Goal: Information Seeking & Learning: Learn about a topic

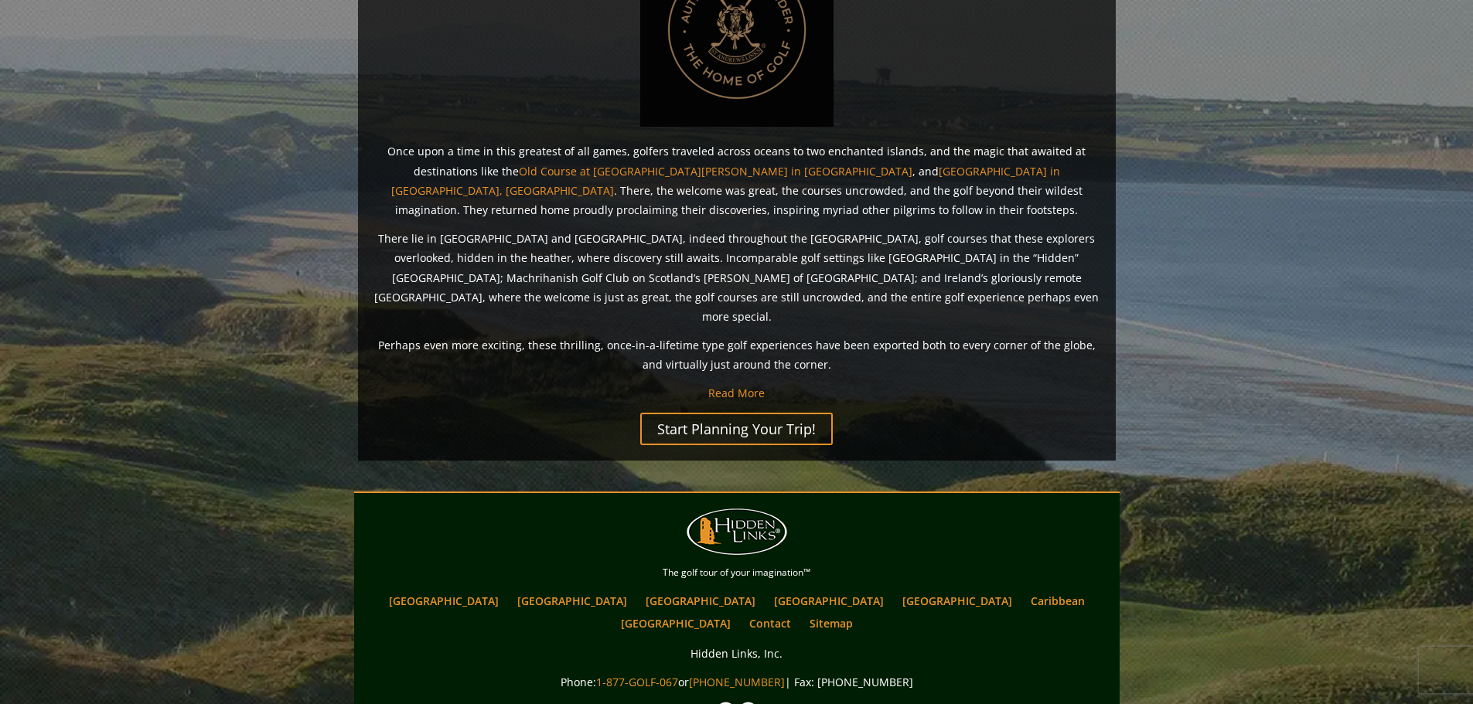
scroll to position [1157, 0]
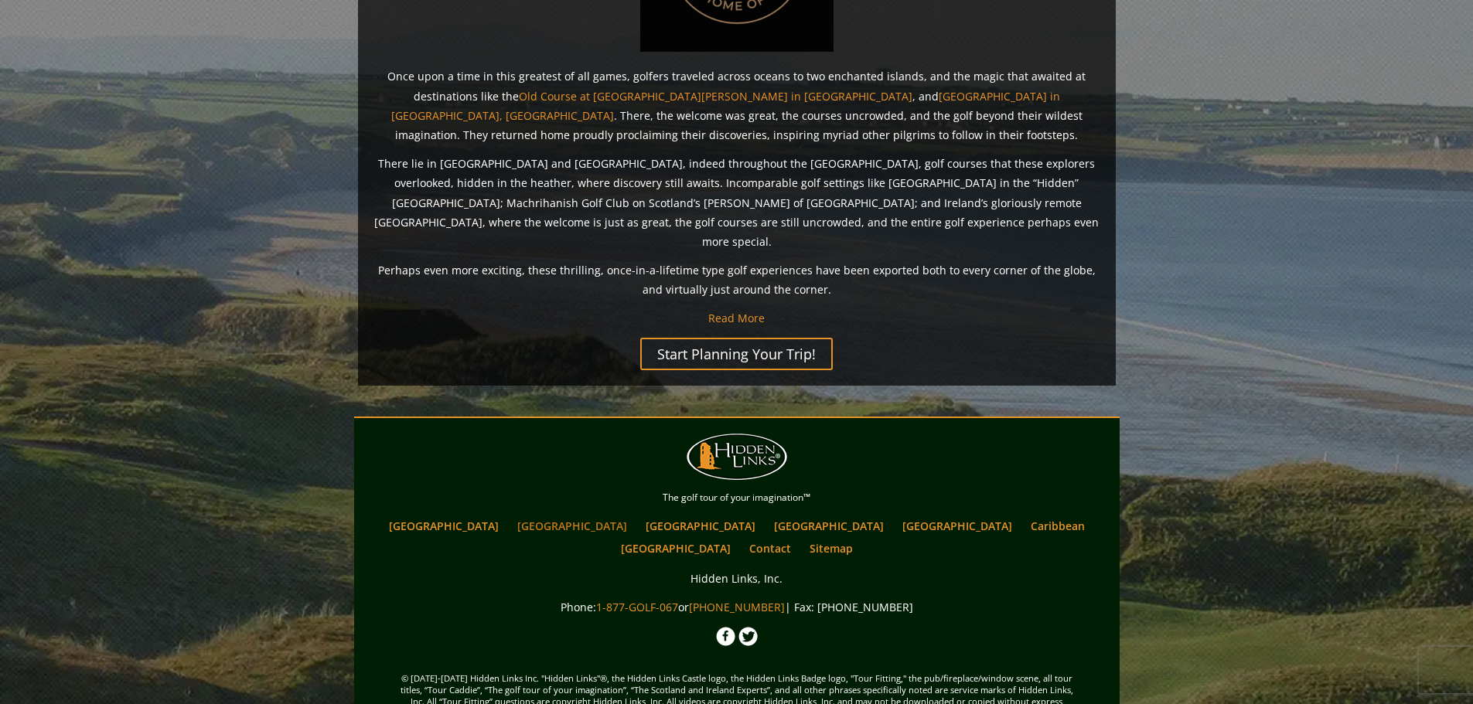
click at [566, 515] on link "[GEOGRAPHIC_DATA]" at bounding box center [571, 526] width 125 height 22
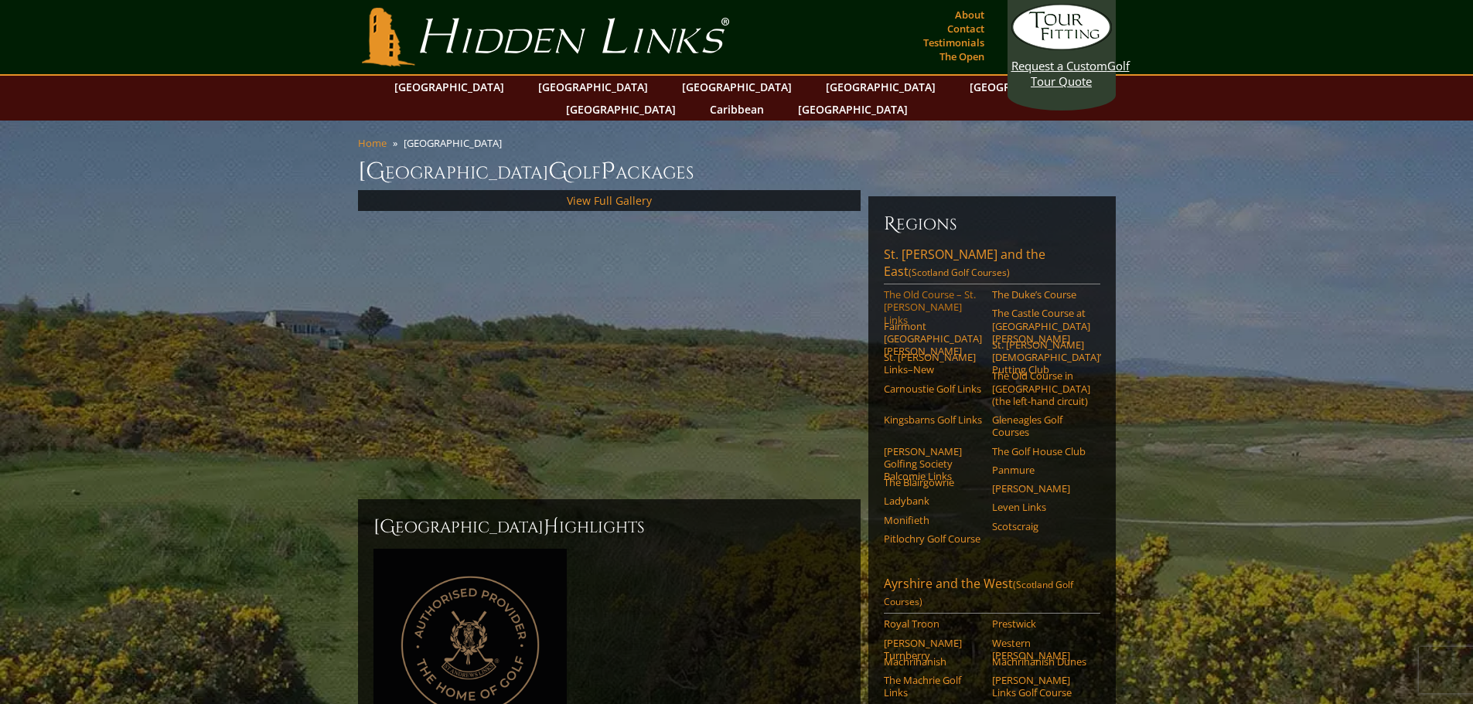
click at [925, 288] on link "The Old Course – St. Andrews Links" at bounding box center [933, 307] width 98 height 38
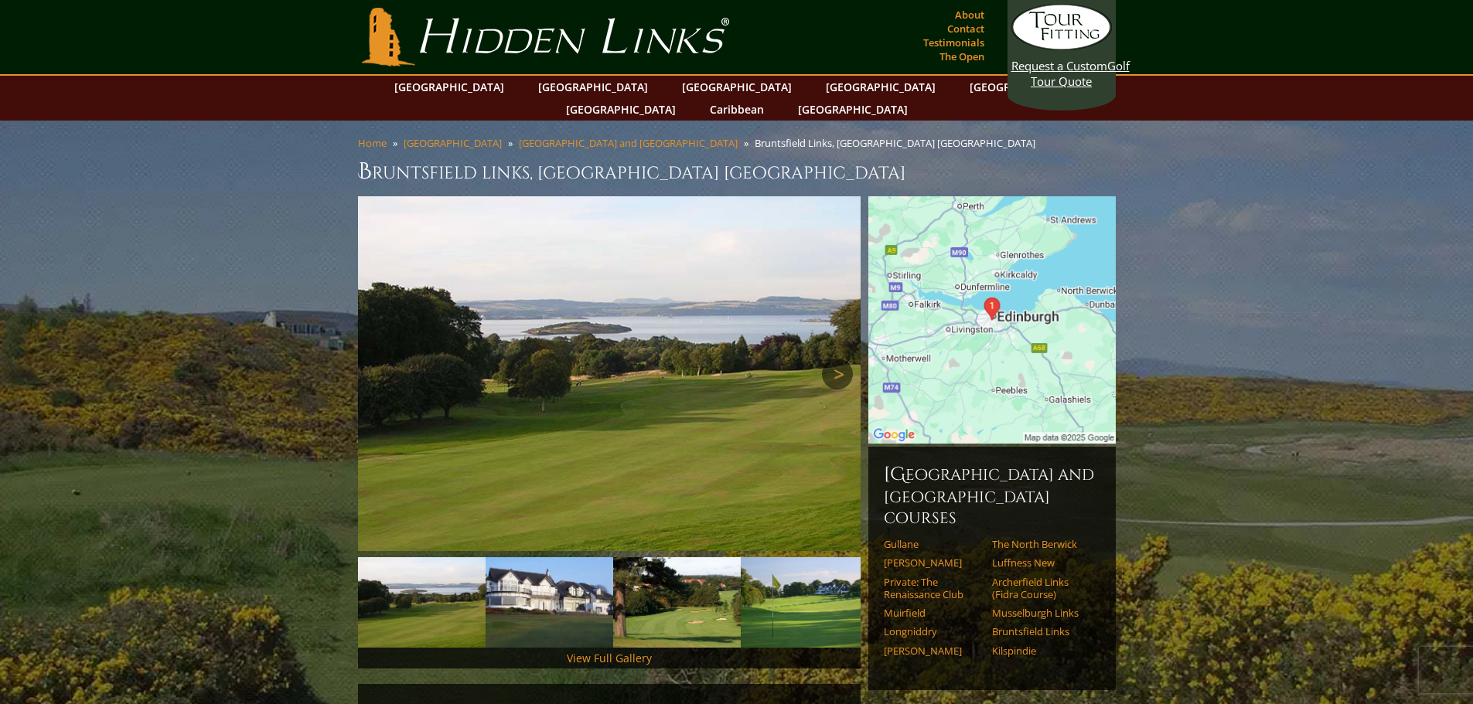
click at [829, 359] on link "Next" at bounding box center [837, 374] width 31 height 31
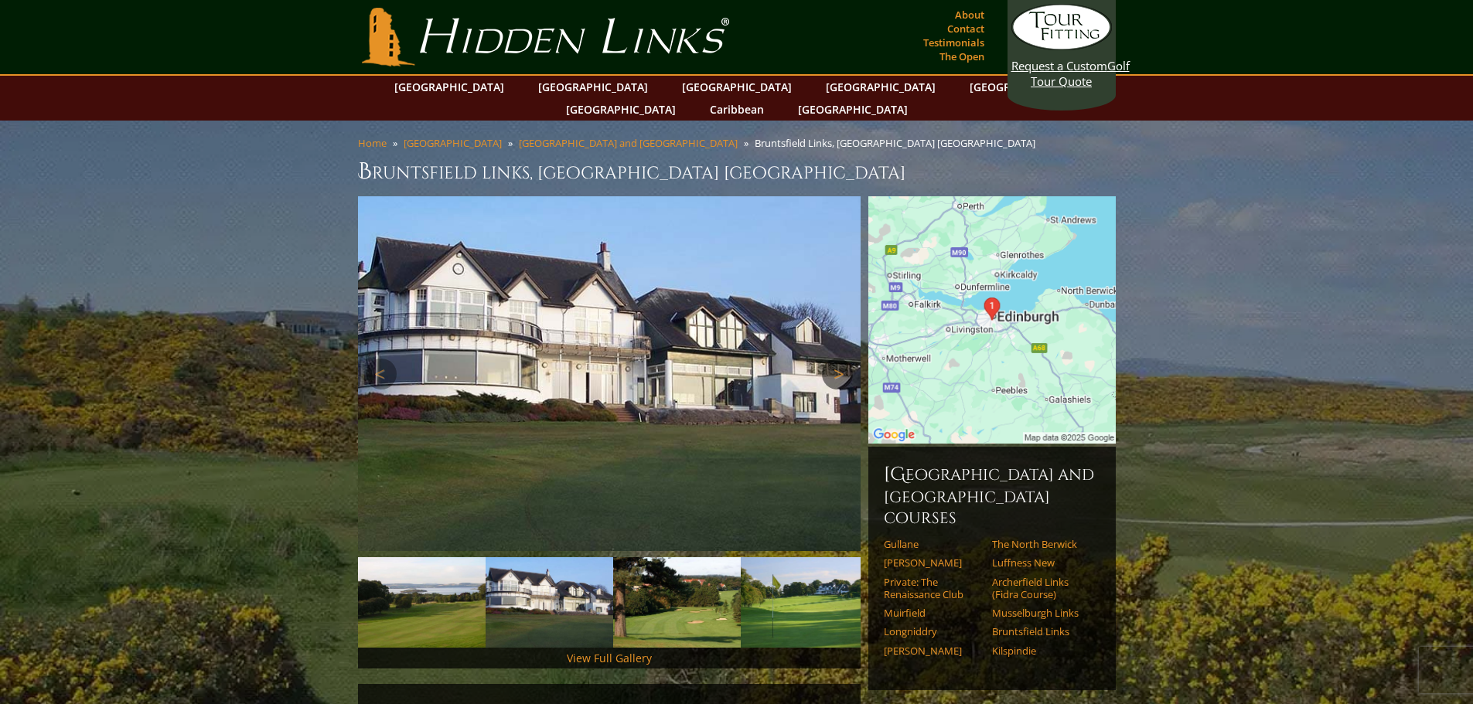
click at [829, 359] on link "Next" at bounding box center [837, 374] width 31 height 31
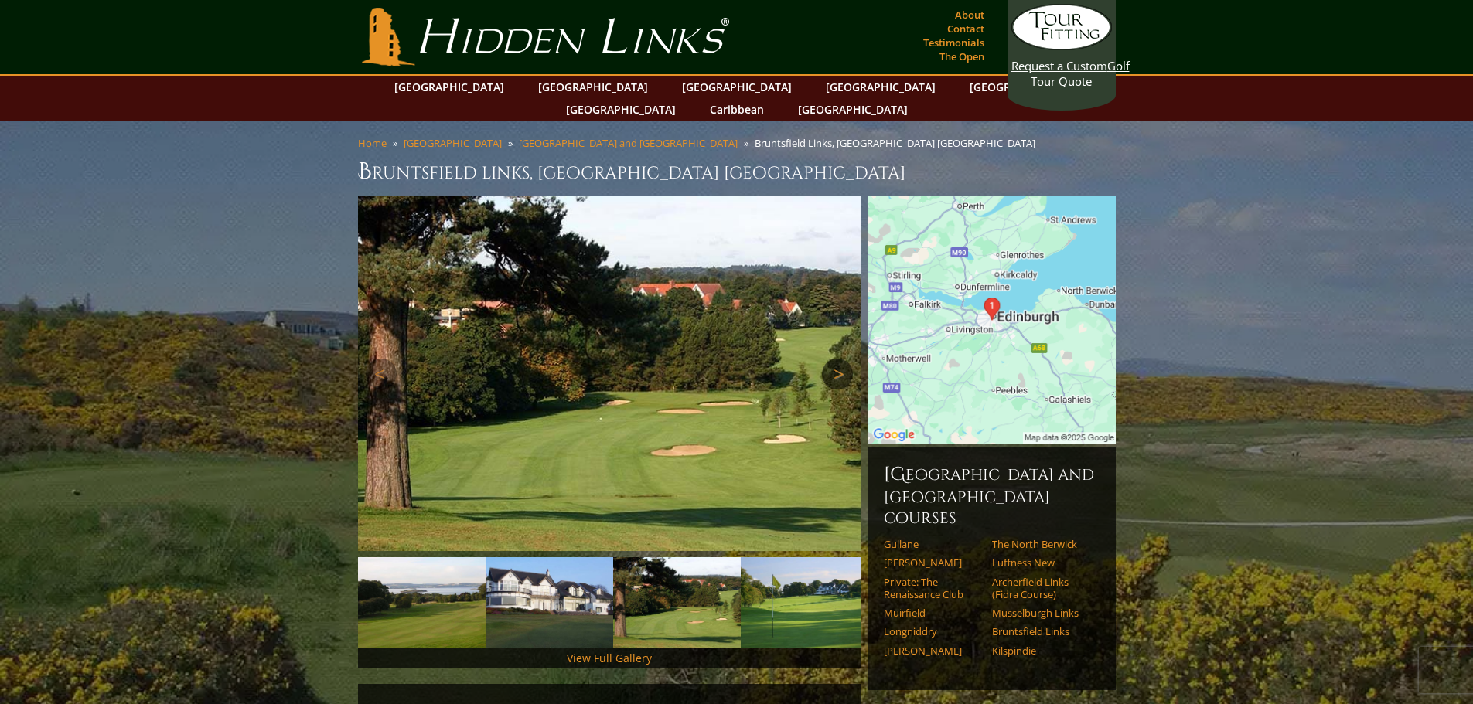
click at [829, 359] on link "Next" at bounding box center [837, 374] width 31 height 31
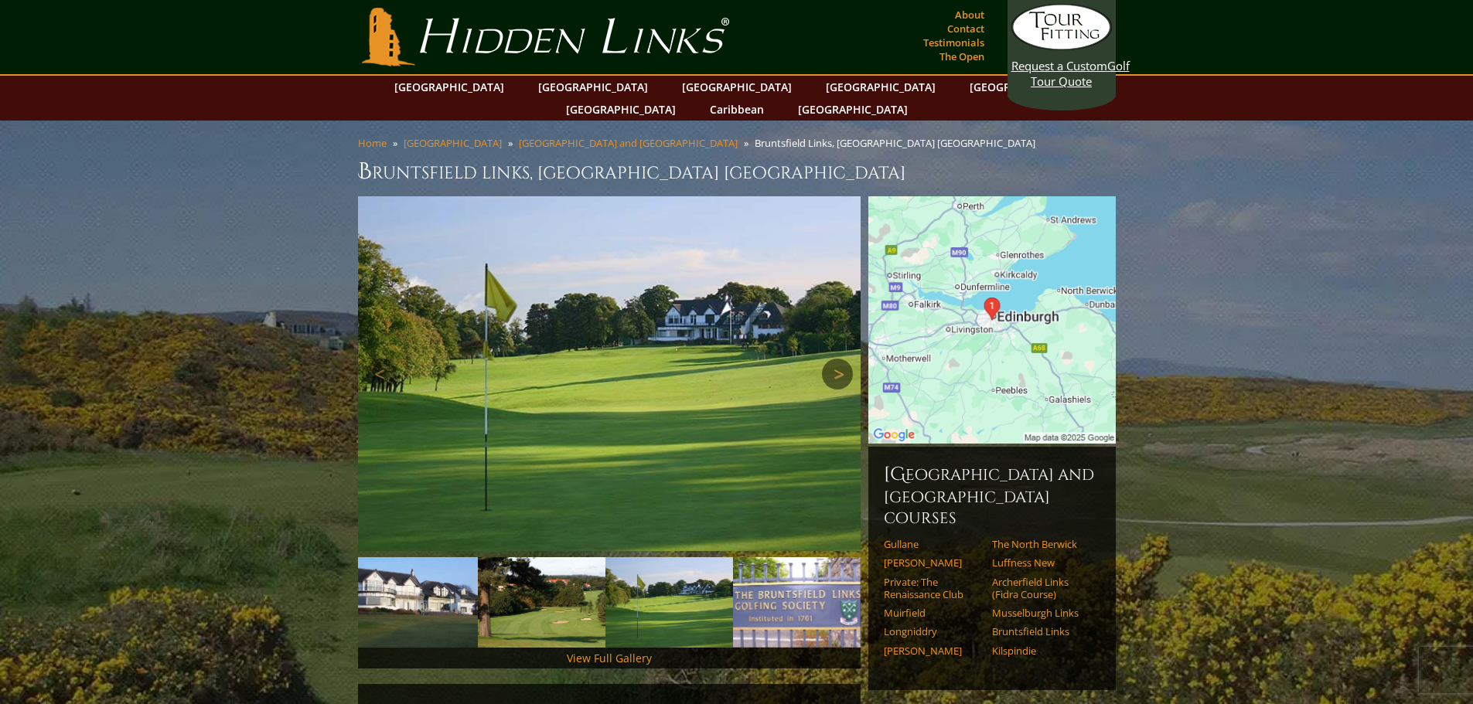
click at [829, 359] on link "Next" at bounding box center [837, 374] width 31 height 31
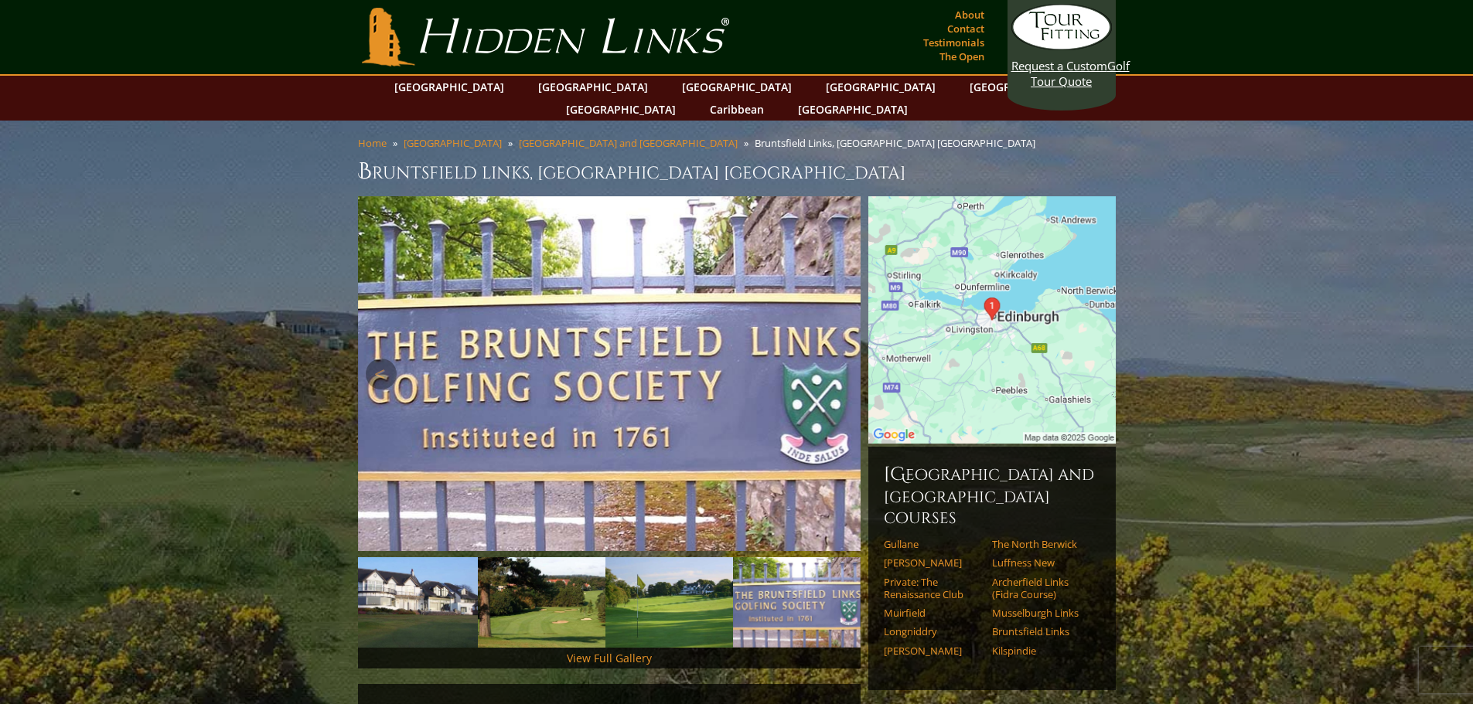
click at [829, 359] on link "Next" at bounding box center [837, 374] width 31 height 31
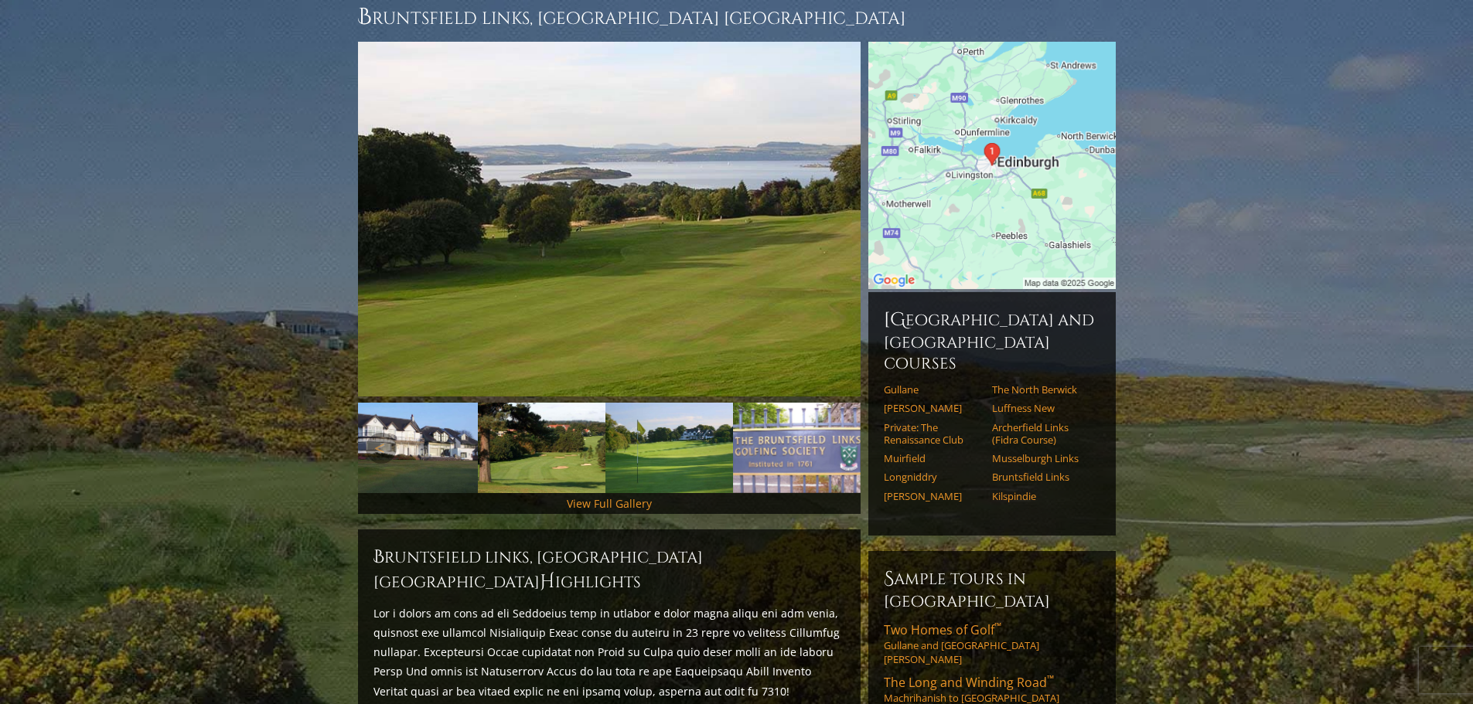
scroll to position [309, 0]
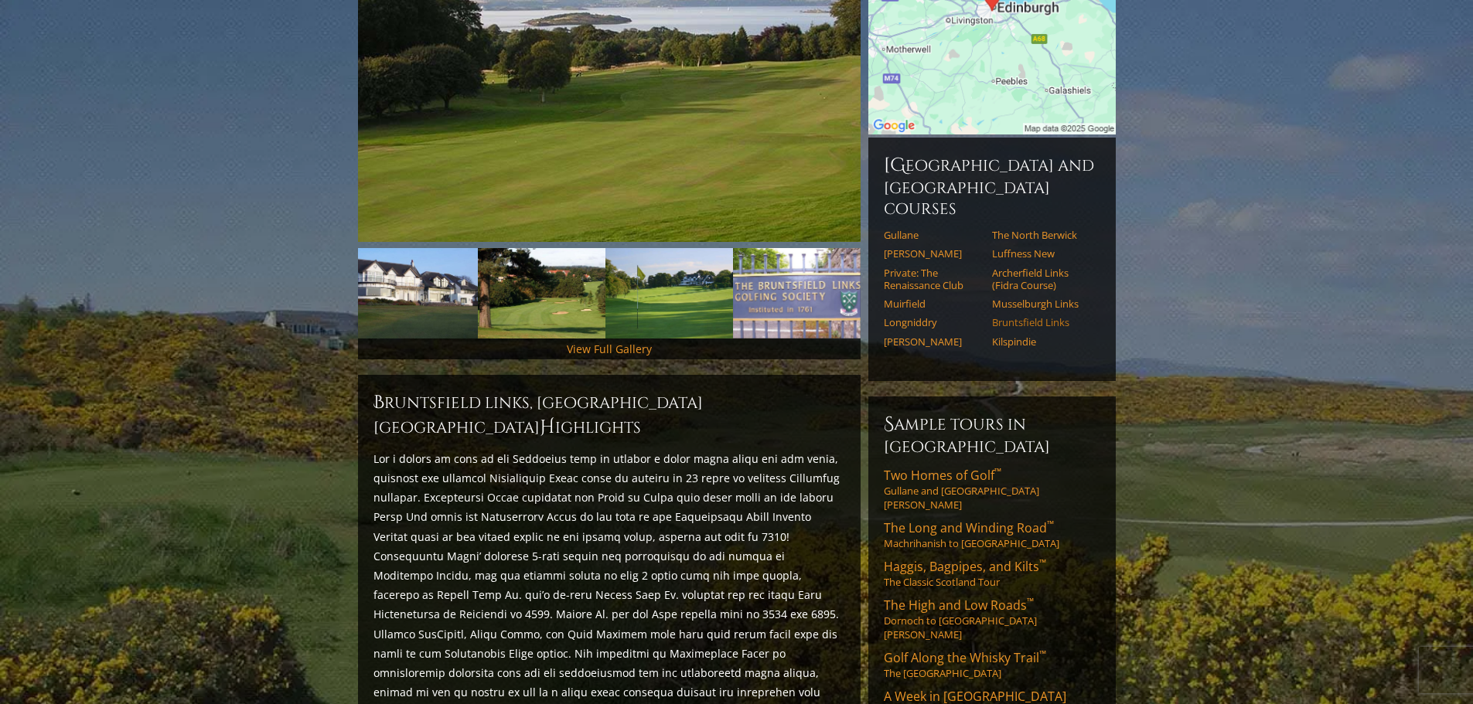
click at [1044, 316] on link "Bruntsfield Links" at bounding box center [1041, 322] width 98 height 12
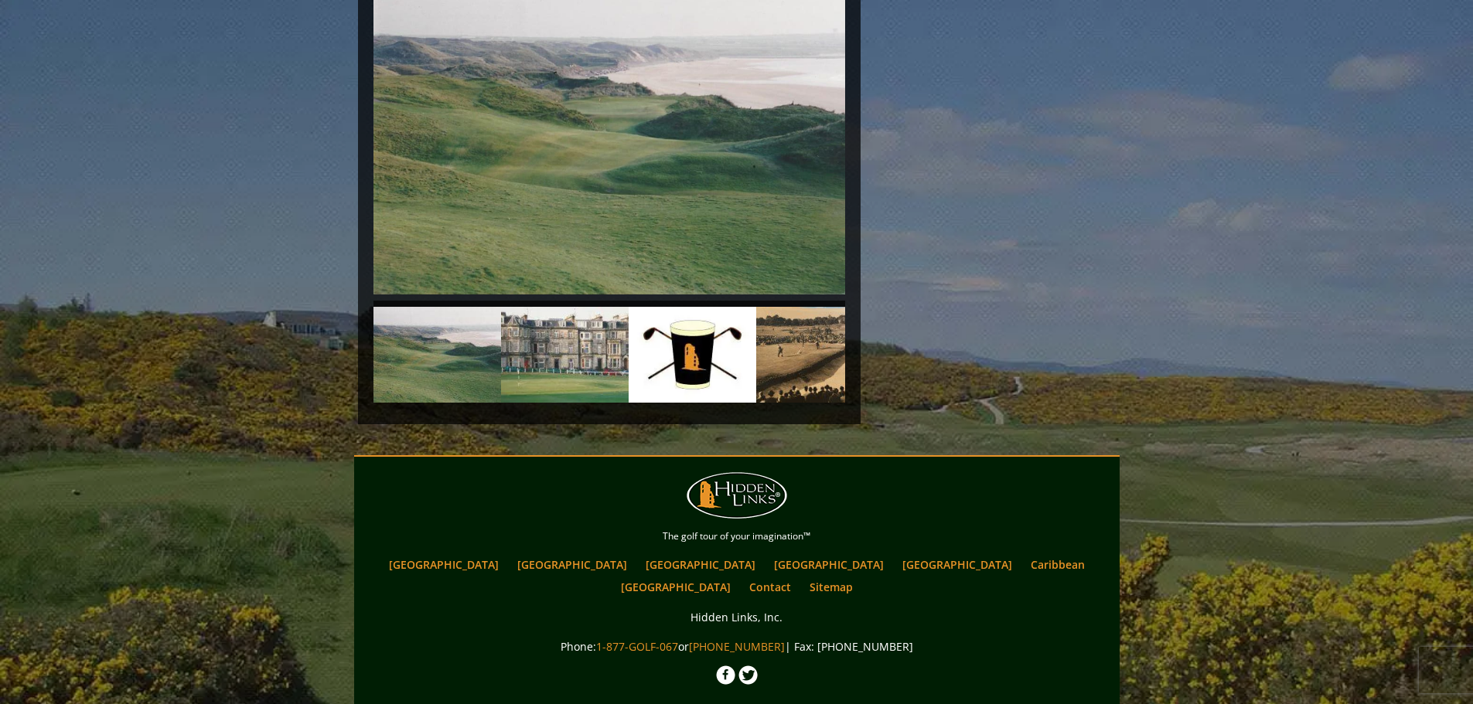
scroll to position [3233, 0]
